Goal: Check status: Check status

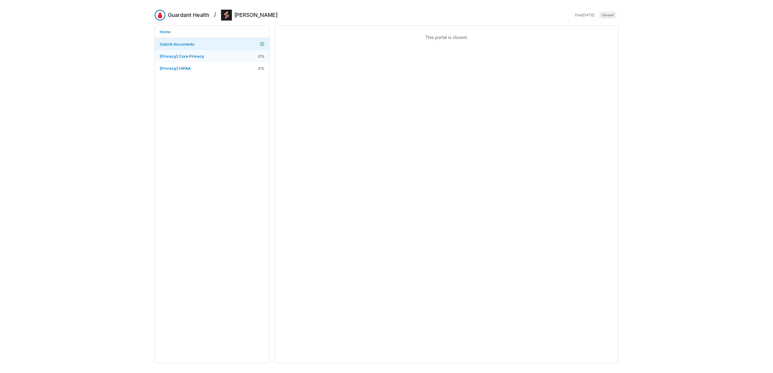
click at [235, 57] on link "[Privacy] Core Privacy 0 %" at bounding box center [212, 56] width 114 height 12
click at [211, 56] on link "[Privacy] Core Privacy 67 %" at bounding box center [212, 56] width 114 height 12
click at [200, 57] on span "[Privacy] Core Privacy" at bounding box center [182, 56] width 44 height 5
click at [523, 90] on div "This portal is closed." at bounding box center [447, 194] width 344 height 338
click at [538, 50] on div "This portal is closed." at bounding box center [447, 194] width 344 height 338
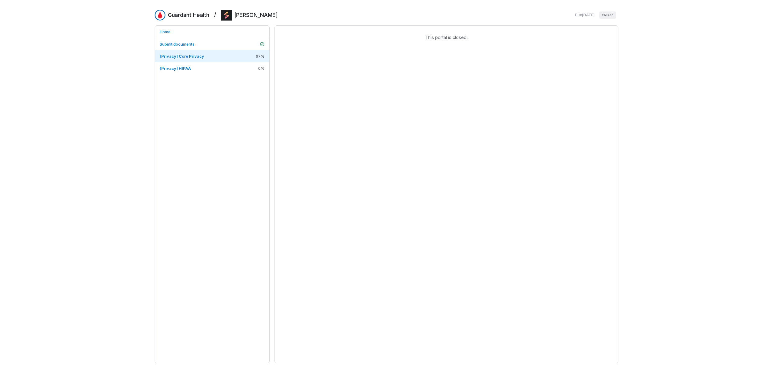
click at [410, 38] on span "This portal is closed." at bounding box center [447, 37] width 334 height 6
click at [445, 39] on span "This portal is closed." at bounding box center [447, 37] width 334 height 6
